Goal: Task Accomplishment & Management: Manage account settings

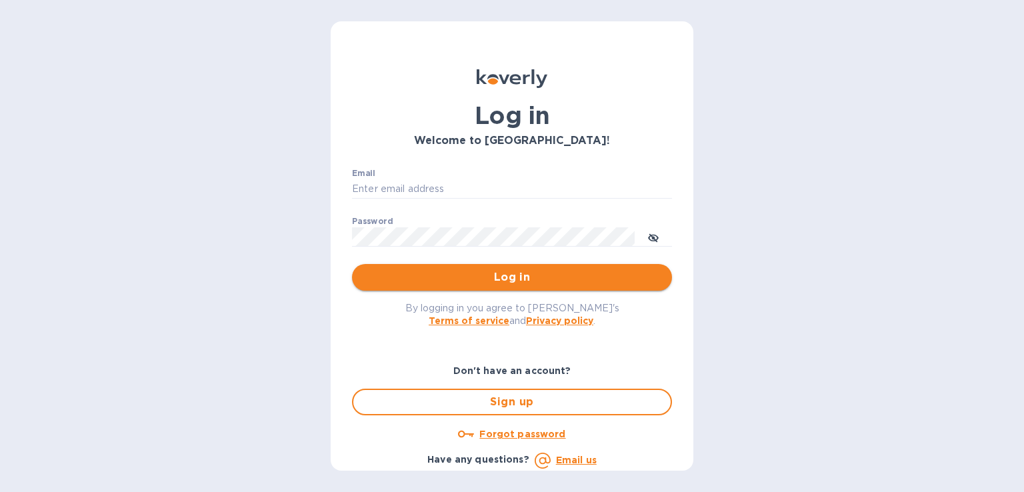
type input "[PERSON_NAME][EMAIL_ADDRESS][DOMAIN_NAME]"
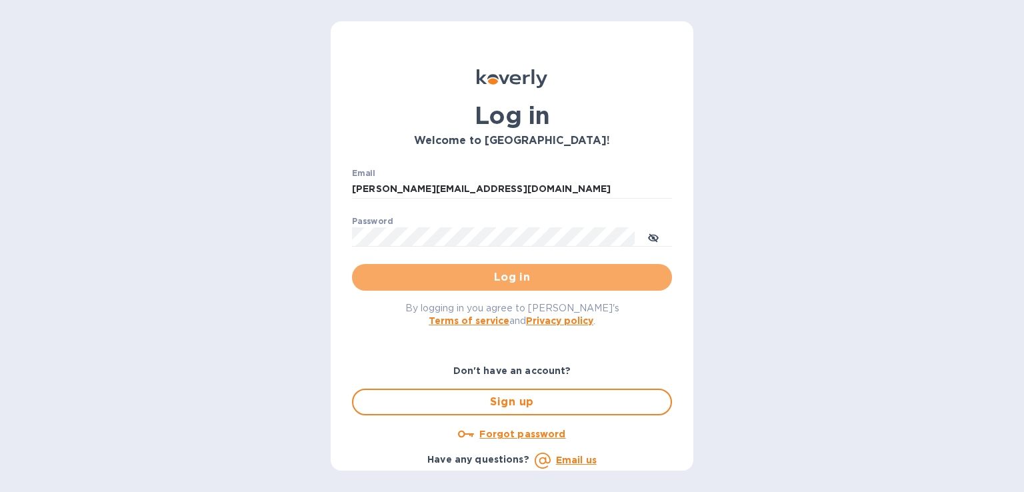
click at [521, 275] on span "Log in" at bounding box center [512, 277] width 299 height 16
